Goal: Find specific page/section: Find specific page/section

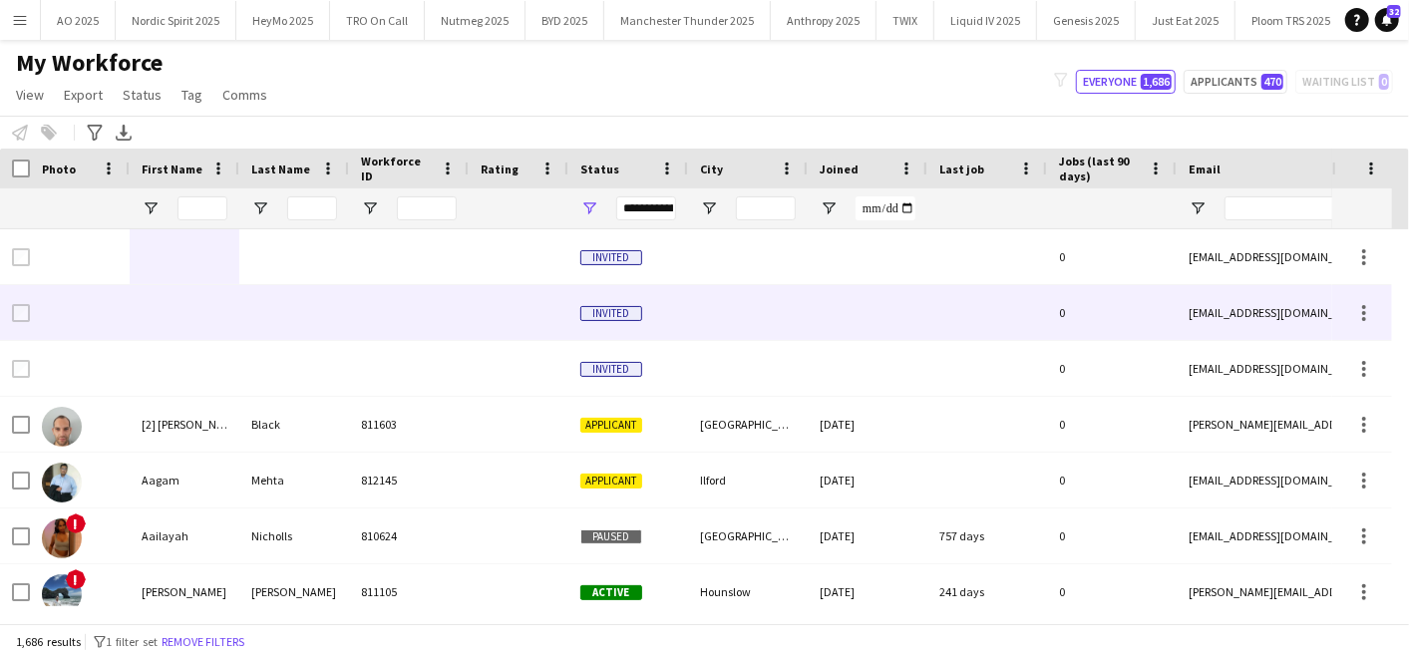
scroll to position [0, 1048]
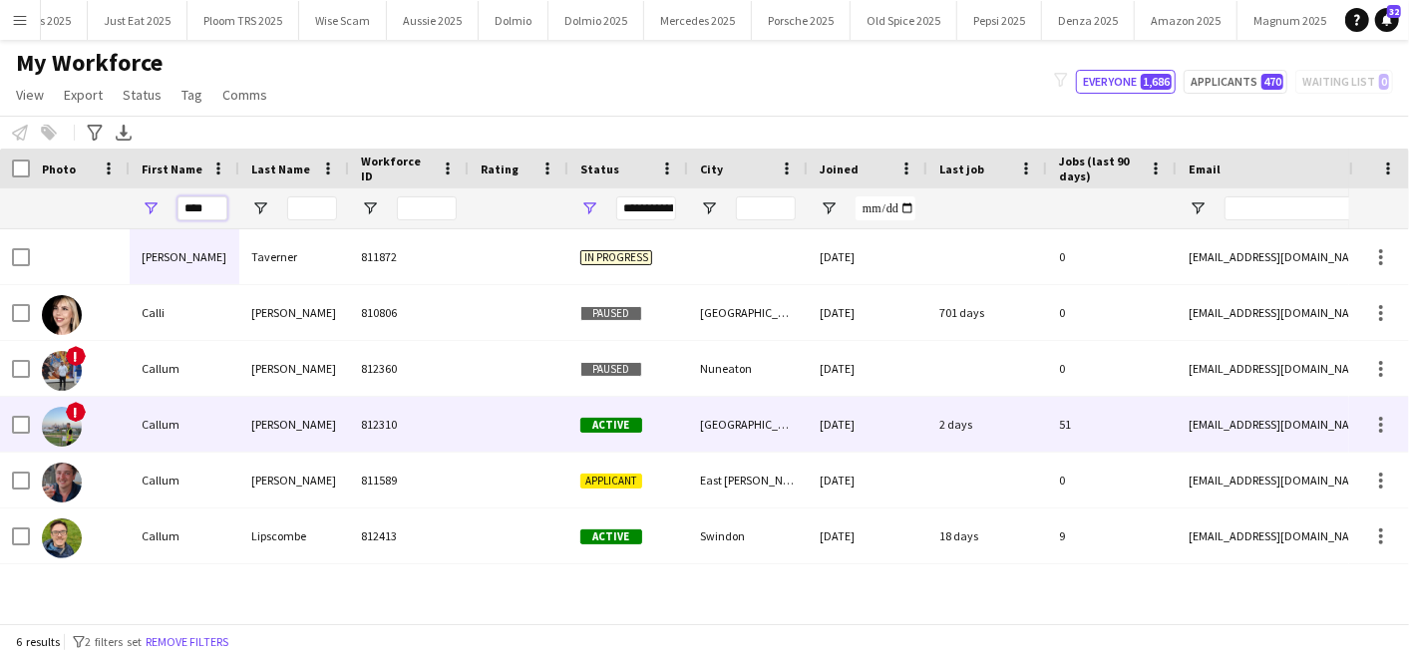
type input "****"
click at [128, 439] on div "!" at bounding box center [80, 424] width 100 height 55
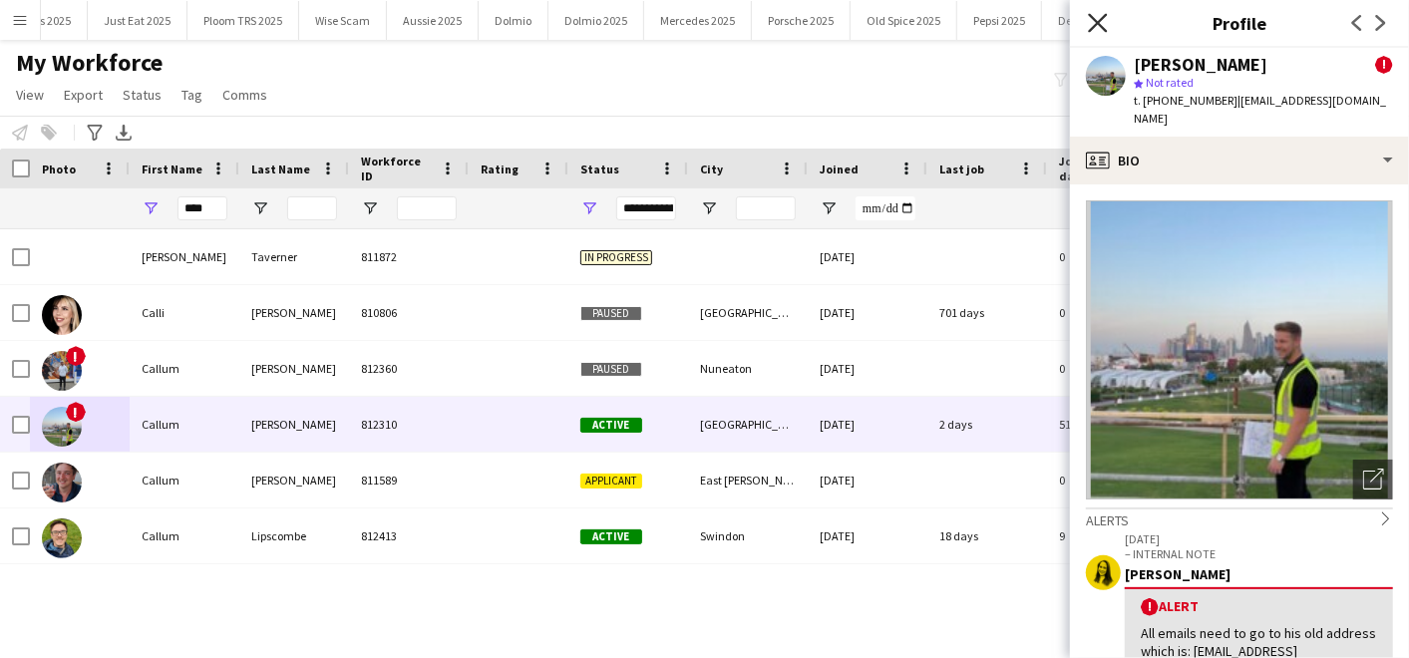
click at [1096, 15] on icon "Close pop-in" at bounding box center [1097, 22] width 19 height 19
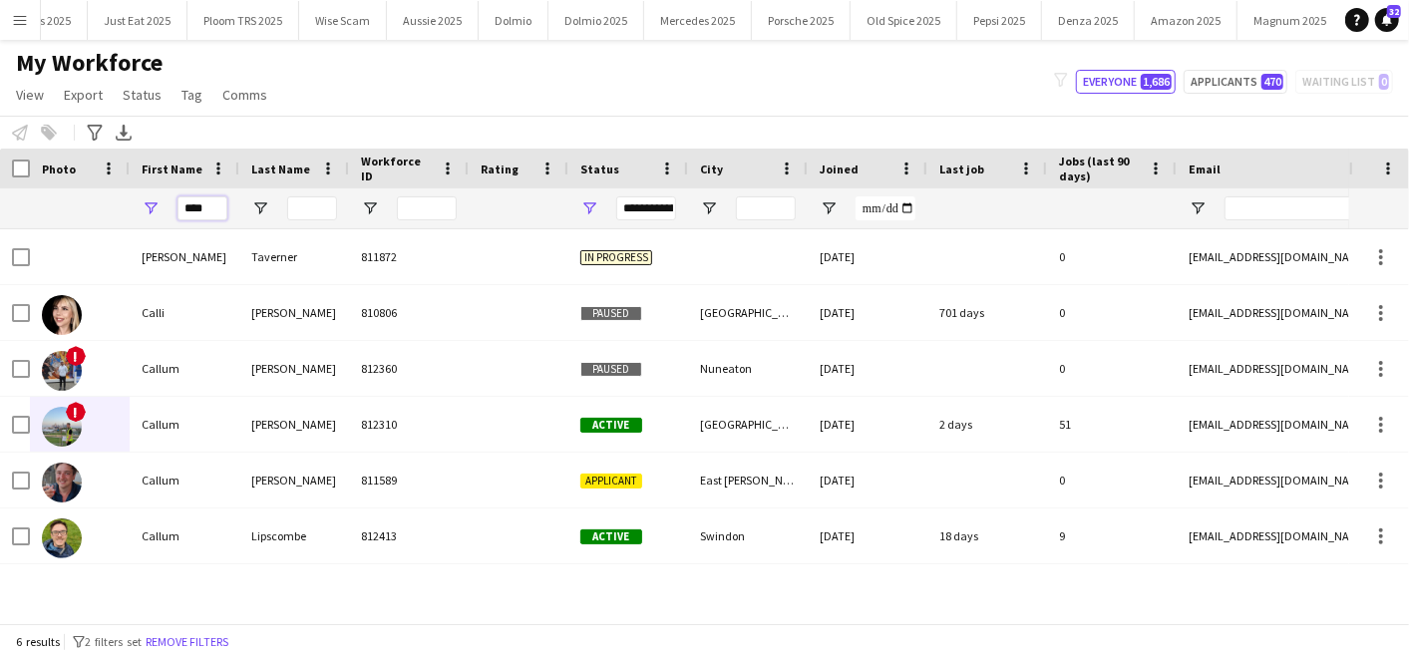
drag, startPoint x: 221, startPoint y: 216, endPoint x: 97, endPoint y: 204, distance: 125.2
click at [97, 204] on div "****" at bounding box center [1080, 208] width 2161 height 40
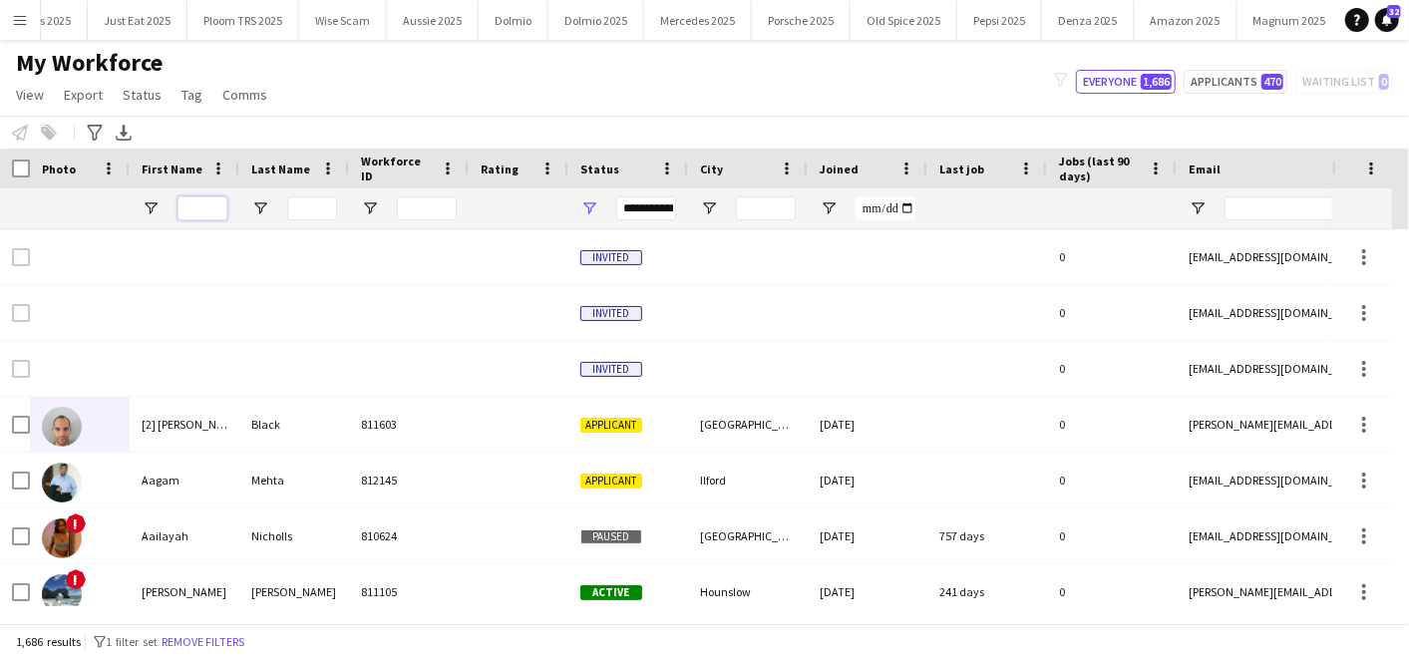
click at [213, 205] on input "First Name Filter Input" at bounding box center [202, 208] width 50 height 24
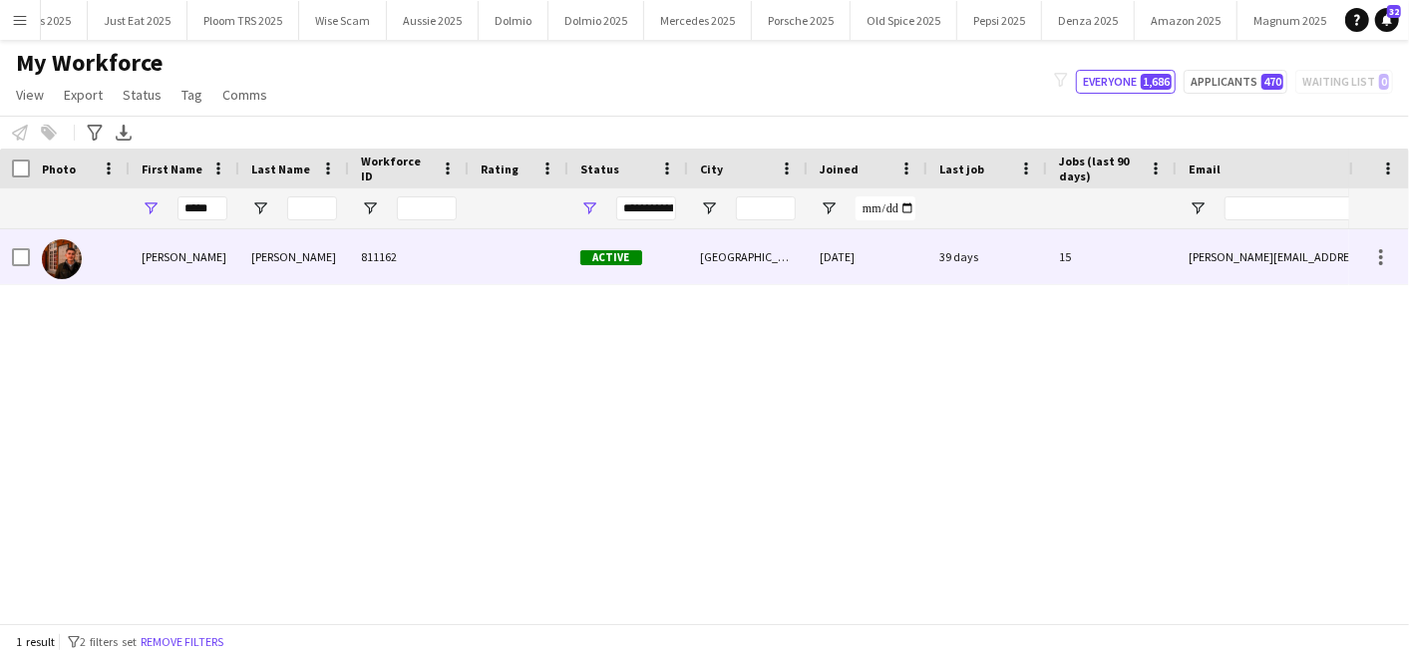
click at [128, 271] on div at bounding box center [80, 256] width 100 height 55
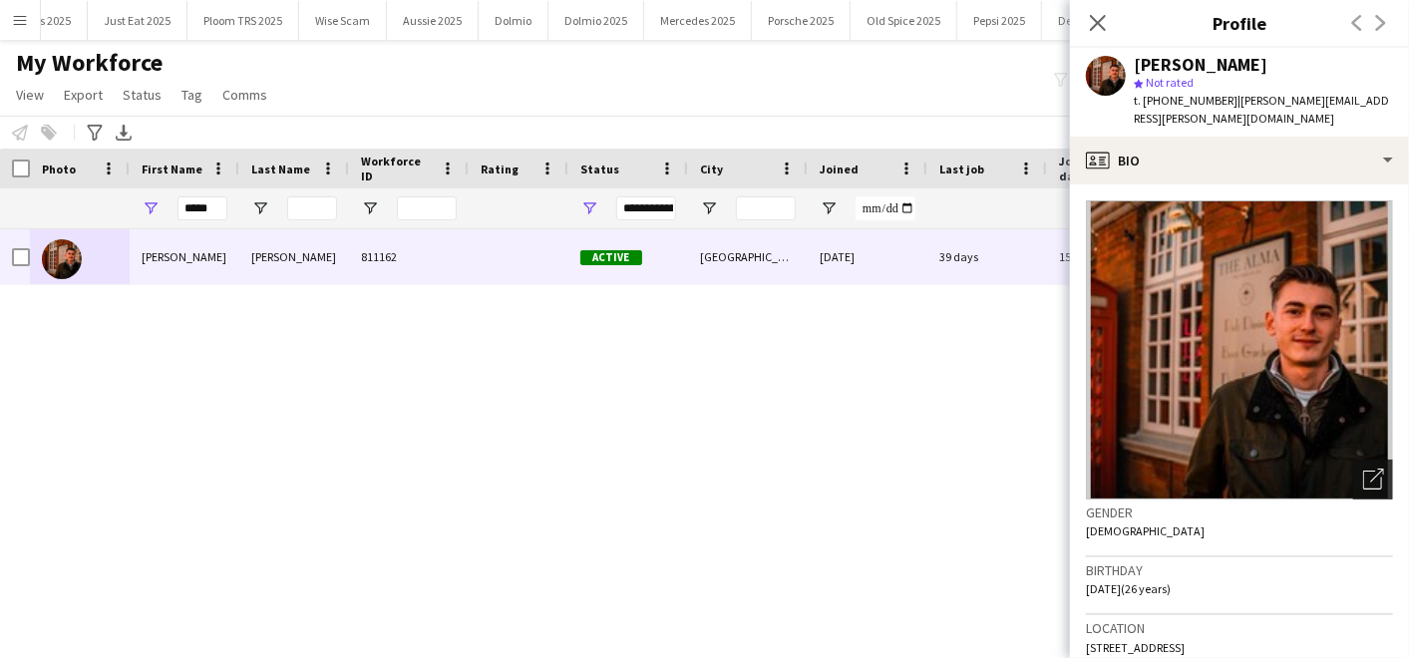
click at [1363, 479] on icon "Open photos pop-in" at bounding box center [1373, 479] width 21 height 21
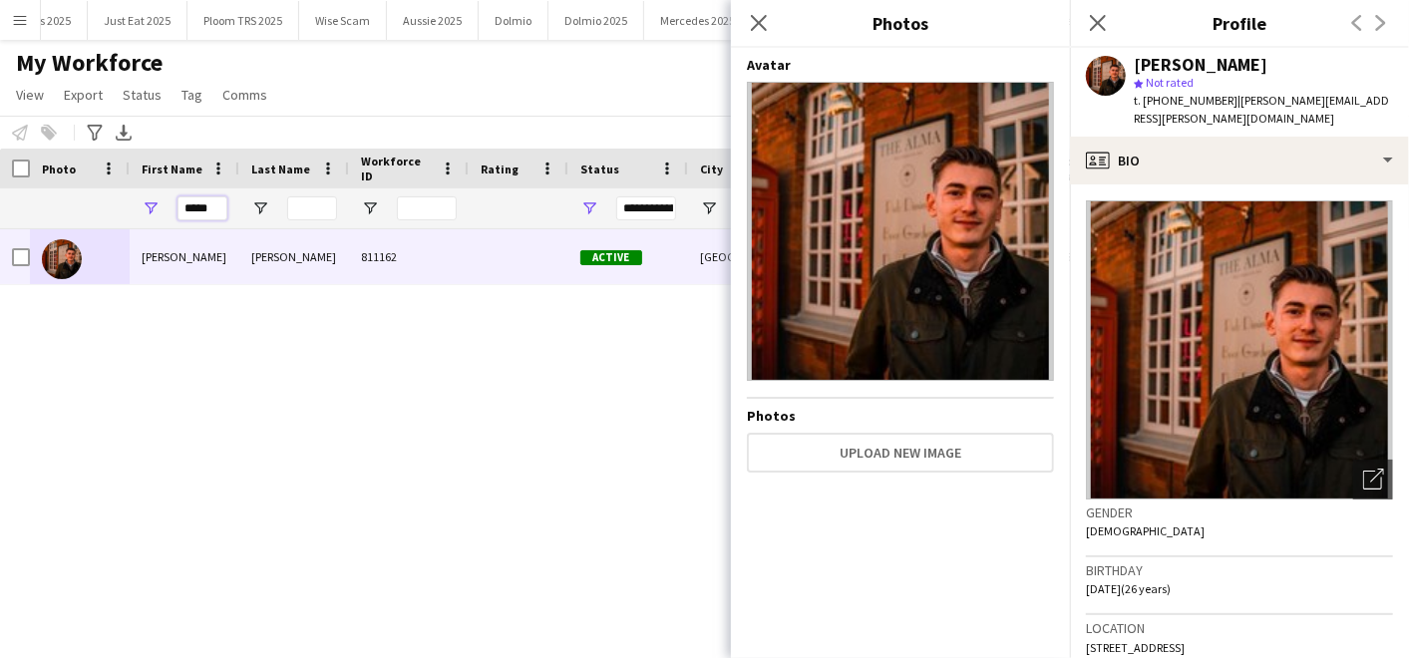
drag, startPoint x: 223, startPoint y: 208, endPoint x: 140, endPoint y: 210, distance: 83.8
click at [140, 210] on div "*****" at bounding box center [185, 208] width 110 height 40
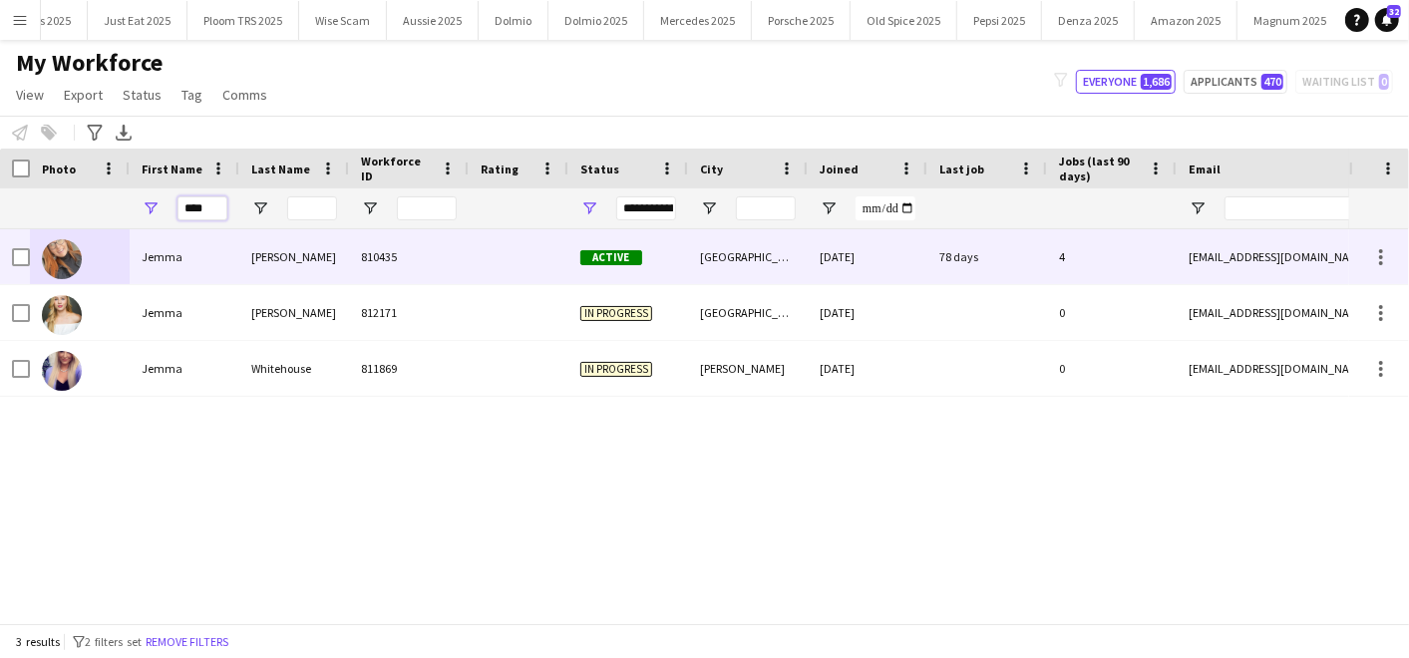
type input "****"
click at [128, 244] on div at bounding box center [80, 256] width 100 height 55
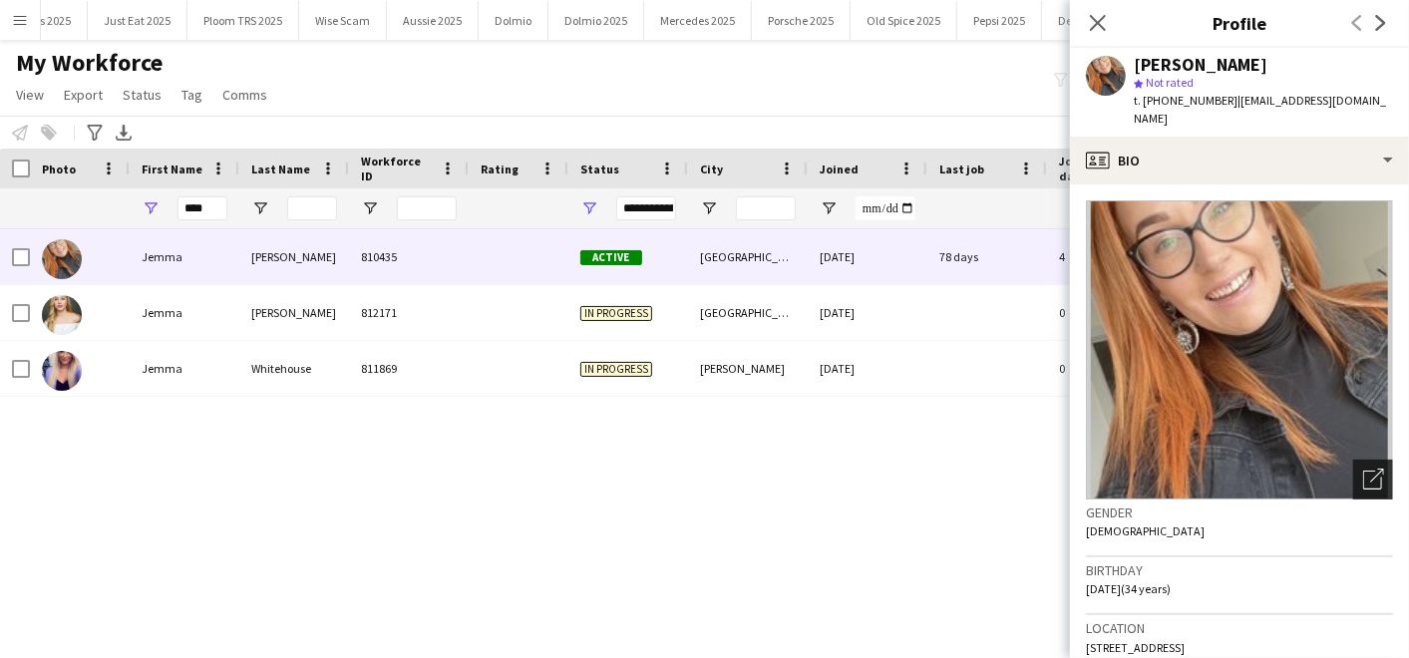
click at [1363, 469] on icon "Open photos pop-in" at bounding box center [1373, 479] width 21 height 21
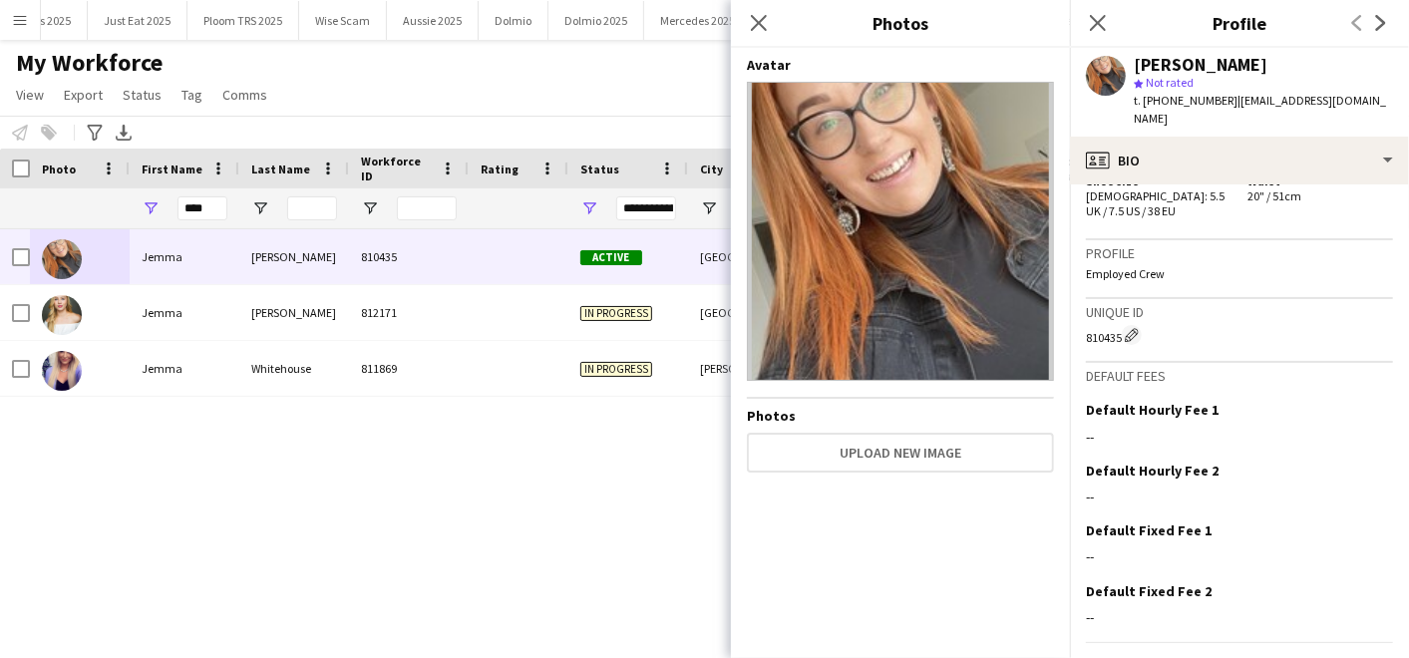
scroll to position [1290, 0]
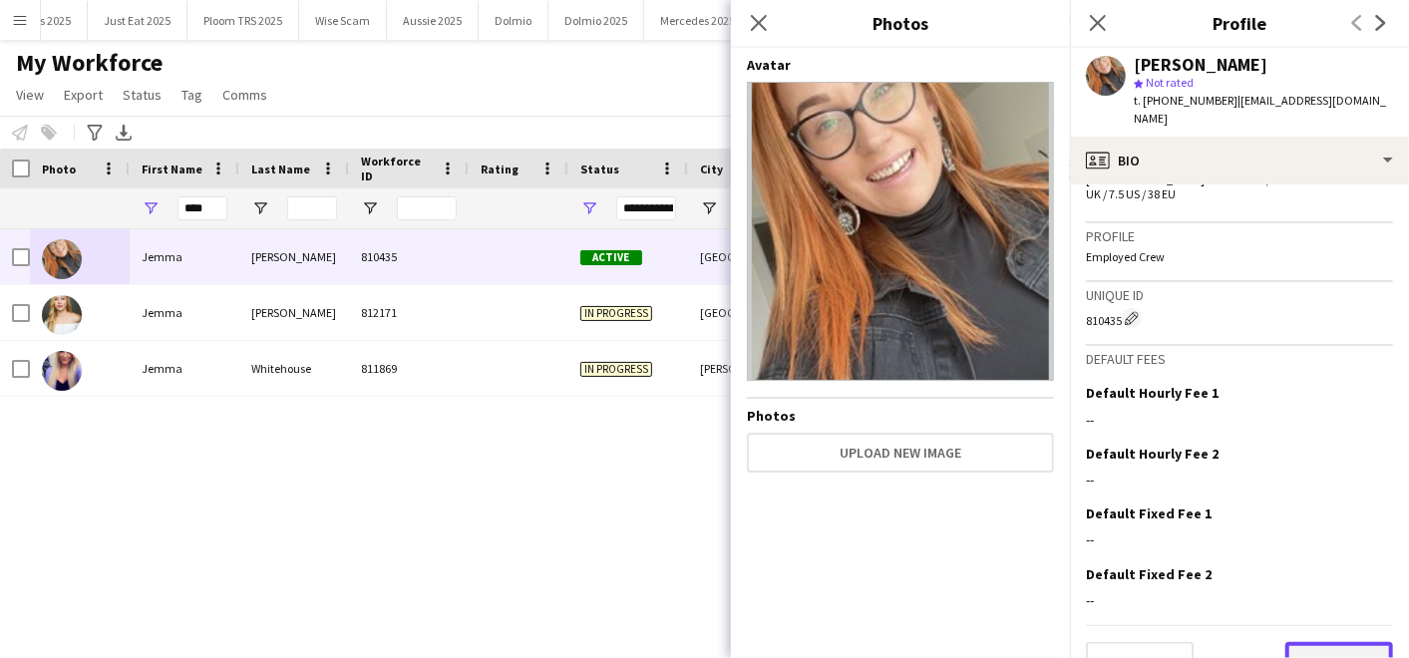
click at [1298, 642] on button "Next" at bounding box center [1339, 662] width 108 height 40
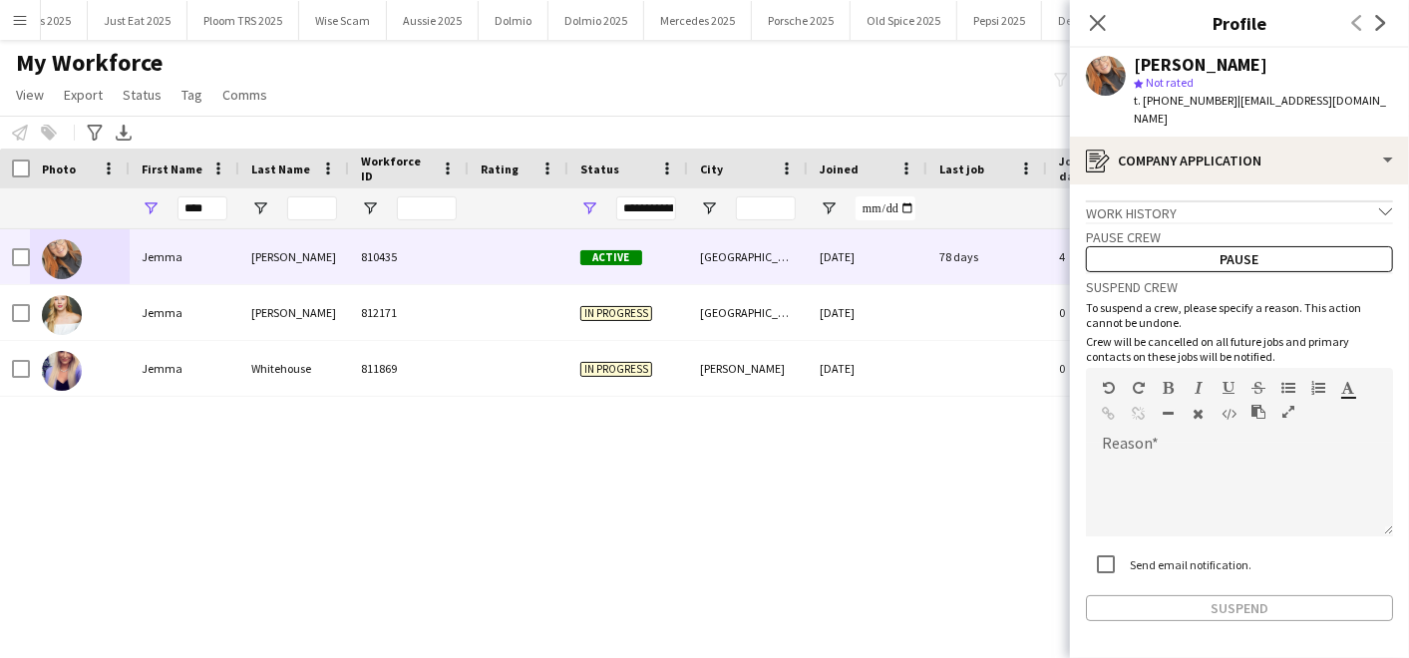
scroll to position [54, 0]
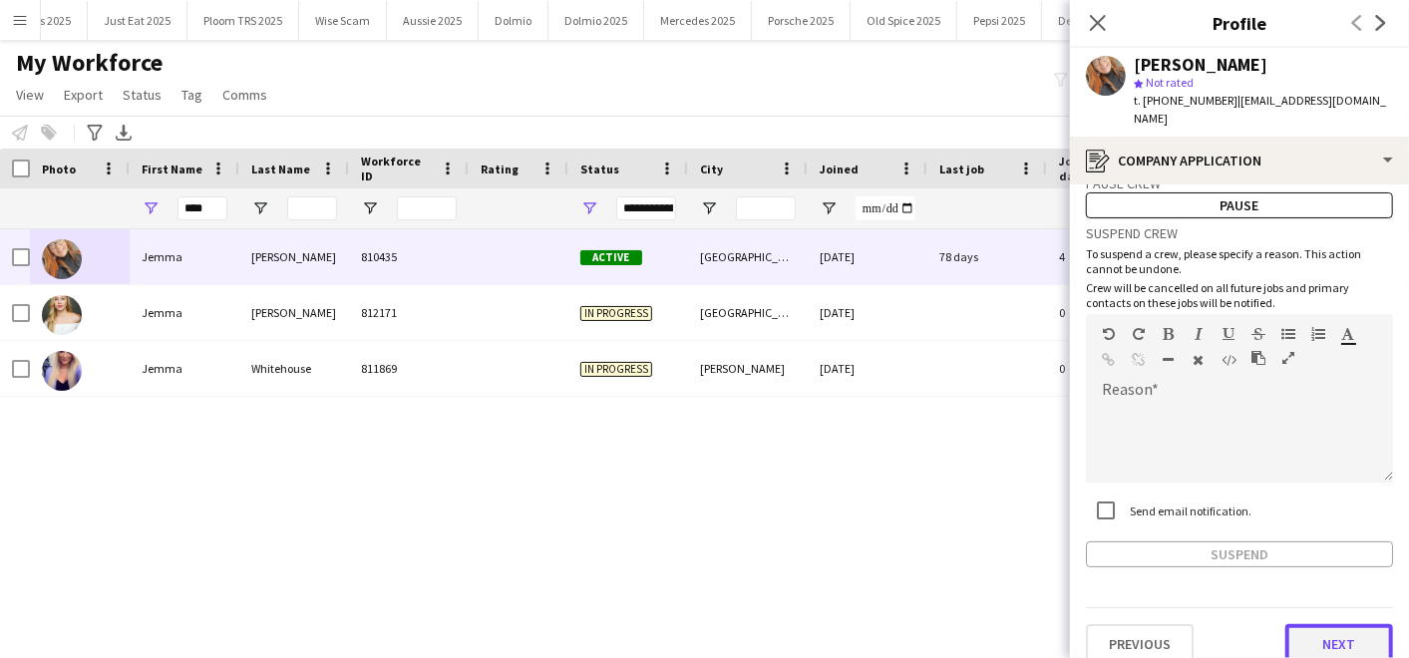
click at [1324, 624] on button "Next" at bounding box center [1339, 644] width 108 height 40
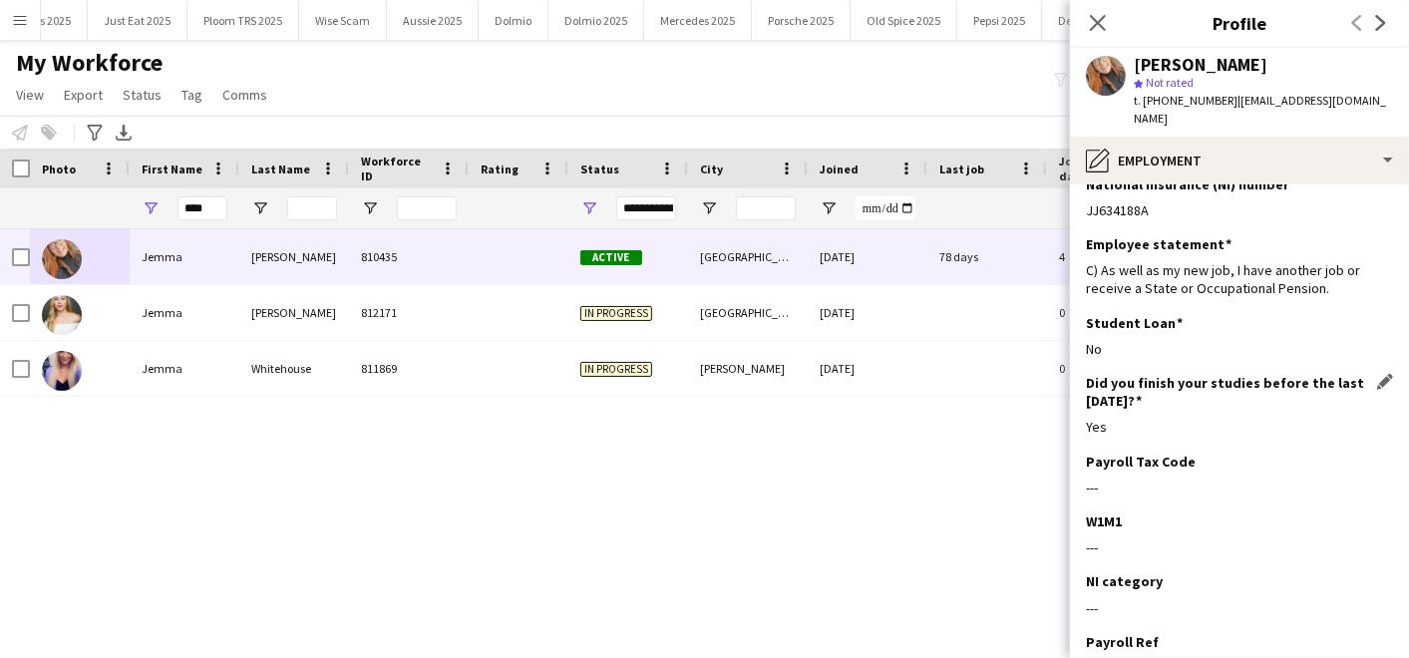
scroll to position [153, 0]
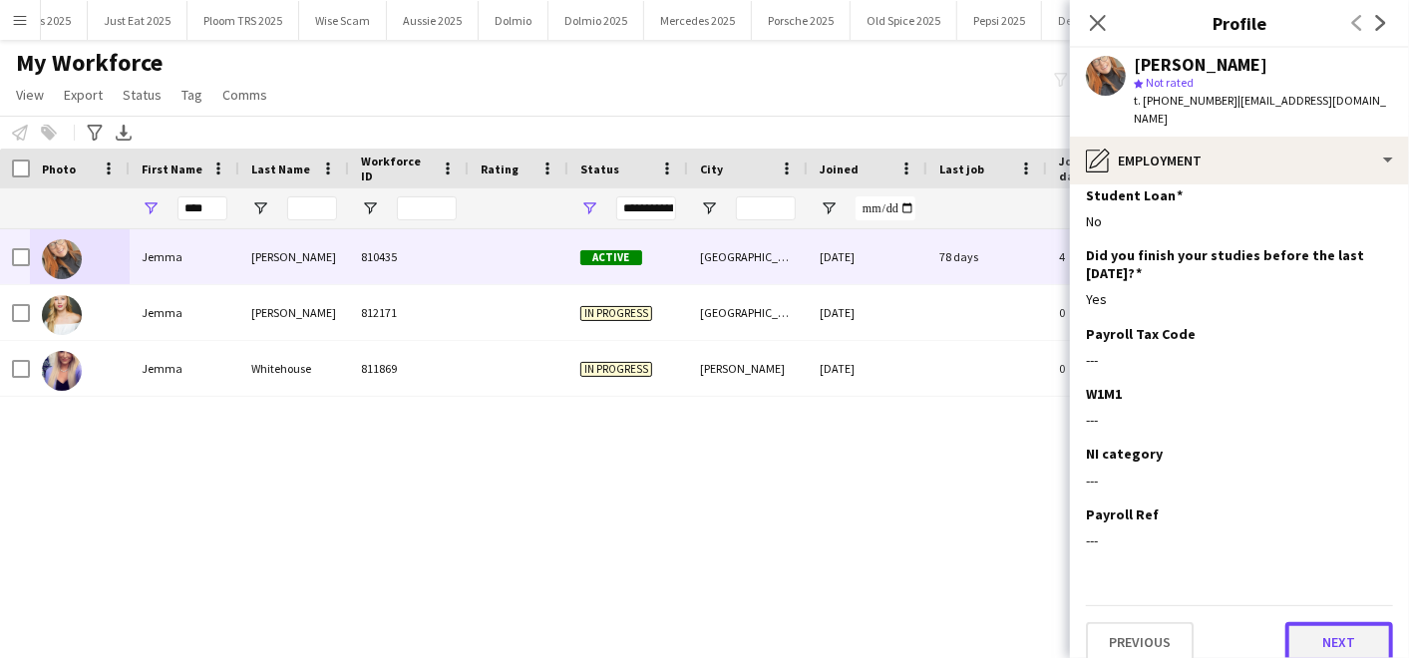
click at [1307, 622] on button "Next" at bounding box center [1339, 642] width 108 height 40
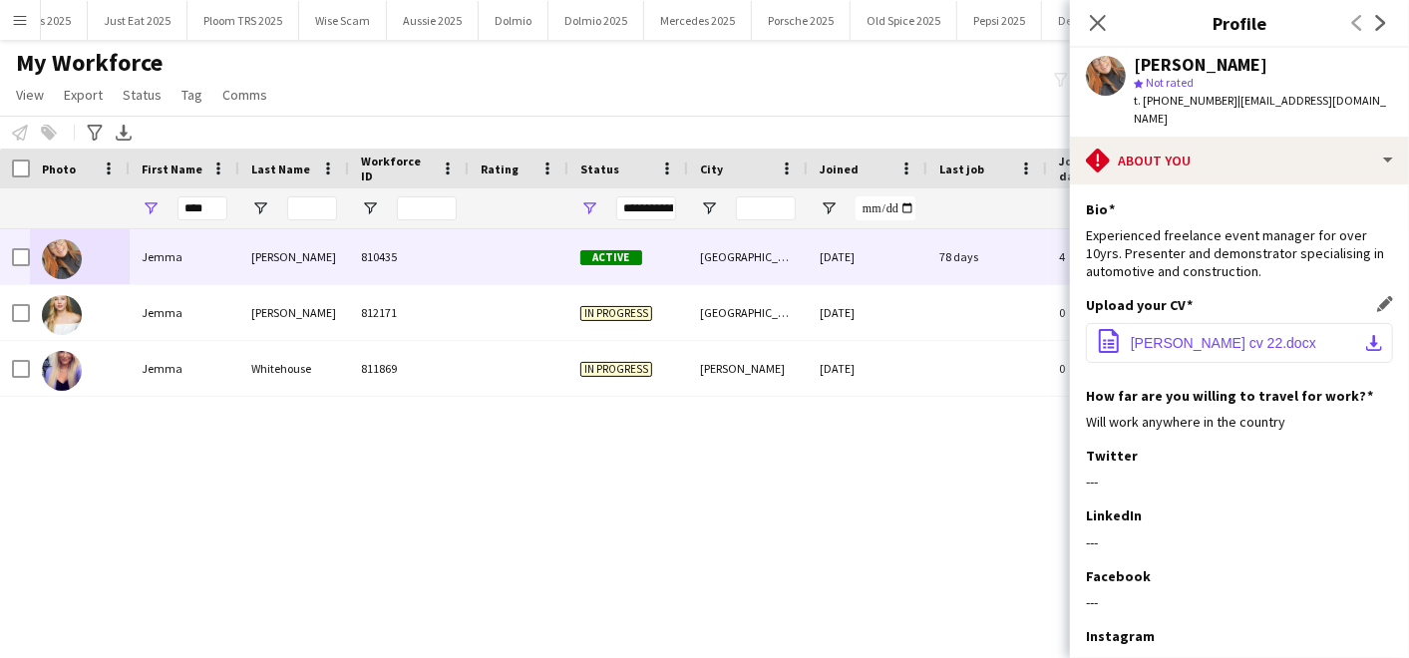
click at [1191, 335] on span "[PERSON_NAME] cv 22.docx" at bounding box center [1223, 343] width 185 height 16
